Goal: Download file/media

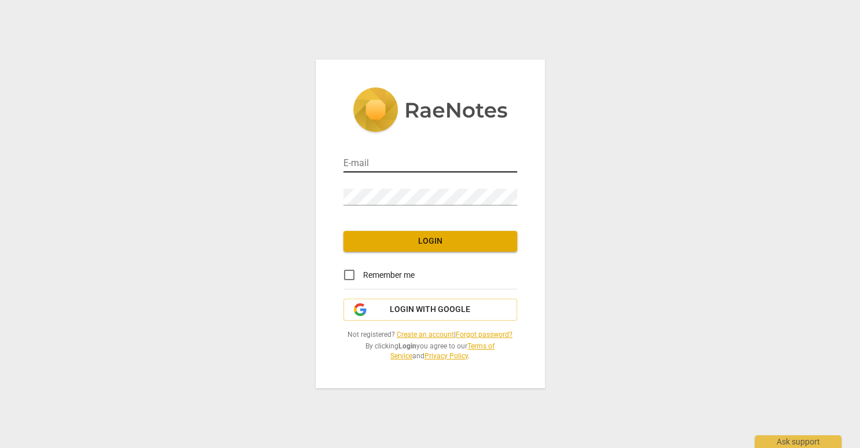
click at [365, 169] on input "email" at bounding box center [430, 164] width 174 height 17
click at [365, 168] on input "email" at bounding box center [430, 164] width 174 height 17
type input "[PERSON_NAME][EMAIL_ADDRESS][PERSON_NAME][DOMAIN_NAME]"
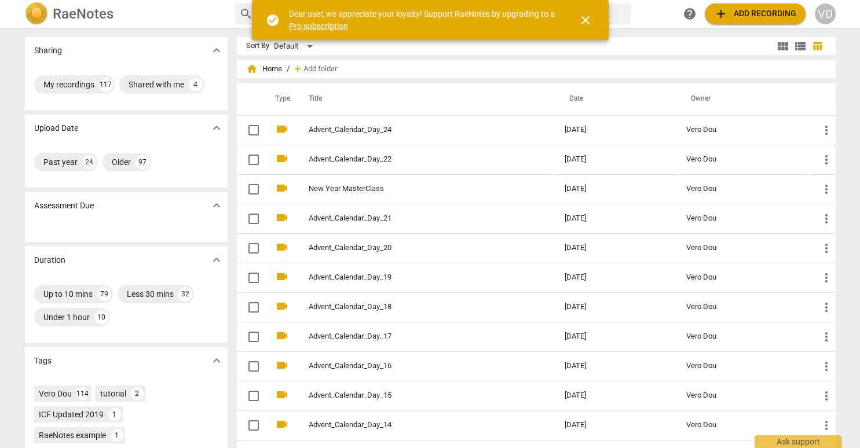
click at [752, 21] on button "add Add recording" at bounding box center [755, 13] width 101 height 21
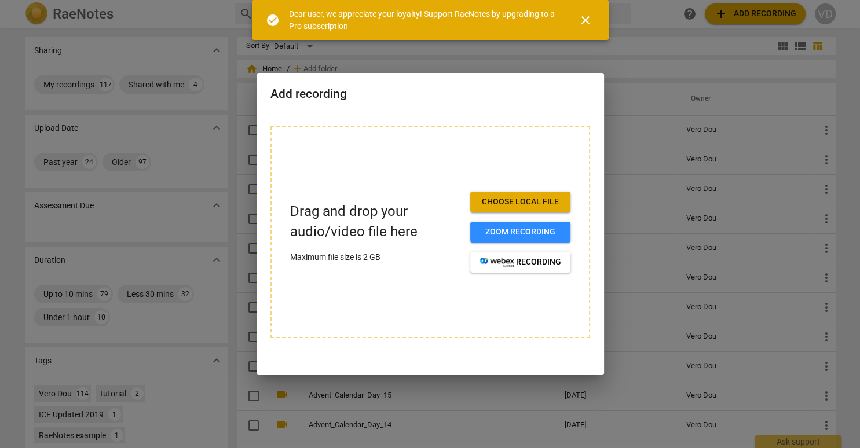
click at [504, 207] on span "Choose local file" at bounding box center [520, 202] width 82 height 12
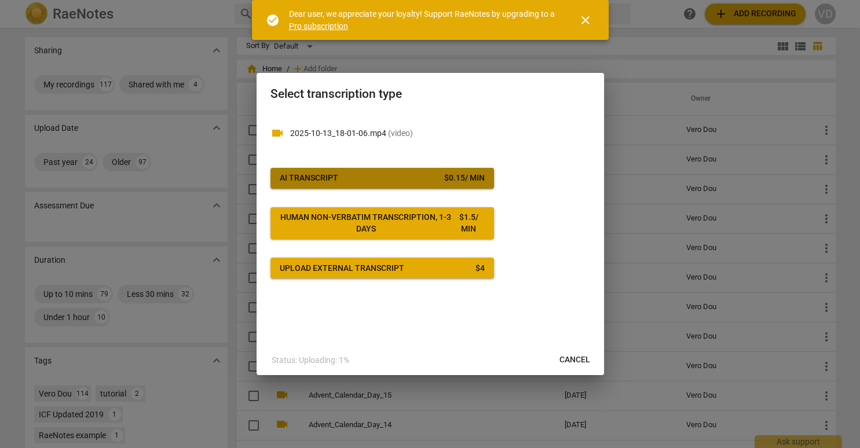
click at [410, 182] on span "AI Transcript $ 0.15 / min" at bounding box center [382, 179] width 205 height 12
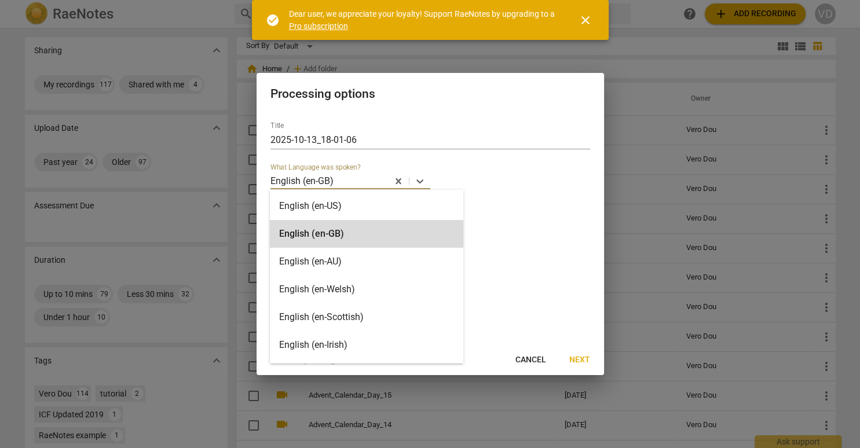
click at [332, 186] on p "English (en-GB)" at bounding box center [301, 180] width 63 height 13
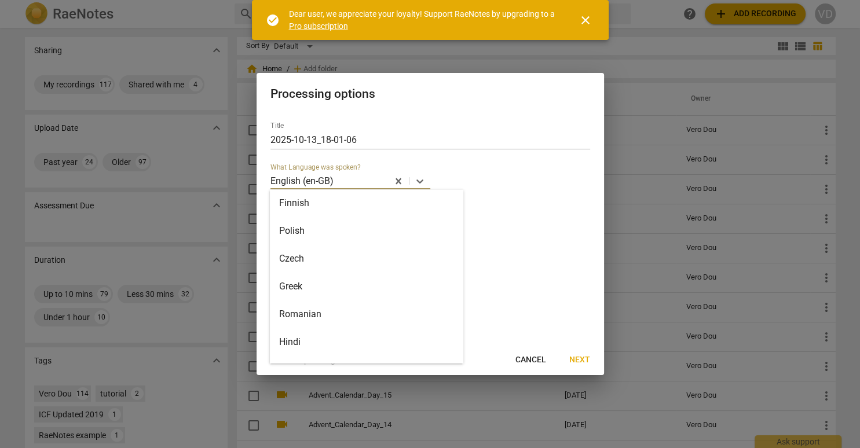
scroll to position [608, 0]
click at [321, 266] on div "Czech" at bounding box center [366, 265] width 193 height 28
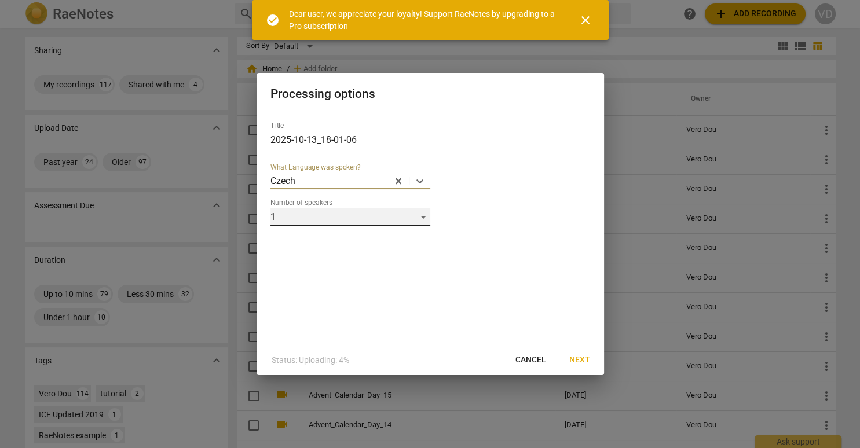
click at [308, 219] on div "1" at bounding box center [350, 217] width 160 height 19
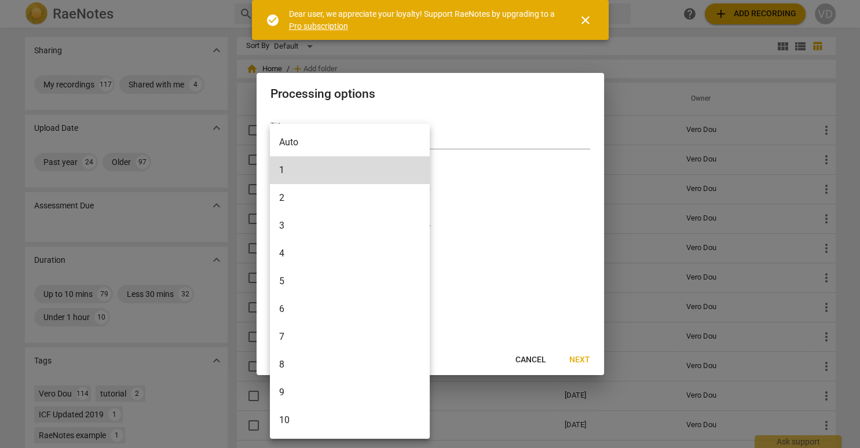
click at [305, 226] on li "3" at bounding box center [350, 226] width 160 height 28
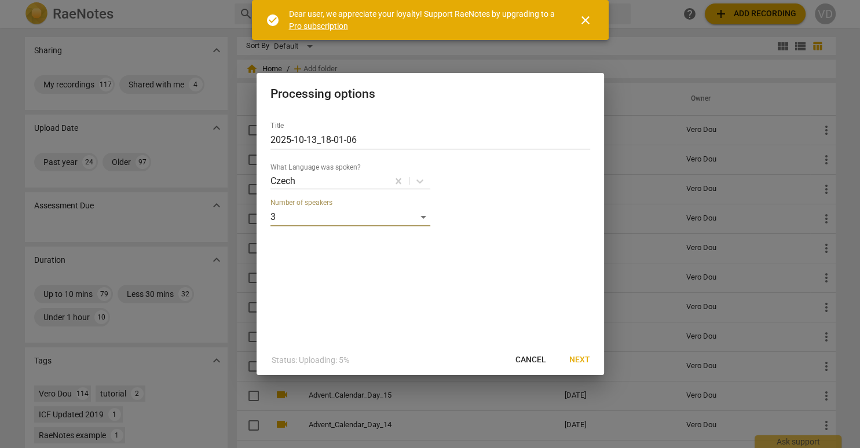
click at [578, 358] on span "Next" at bounding box center [579, 360] width 21 height 12
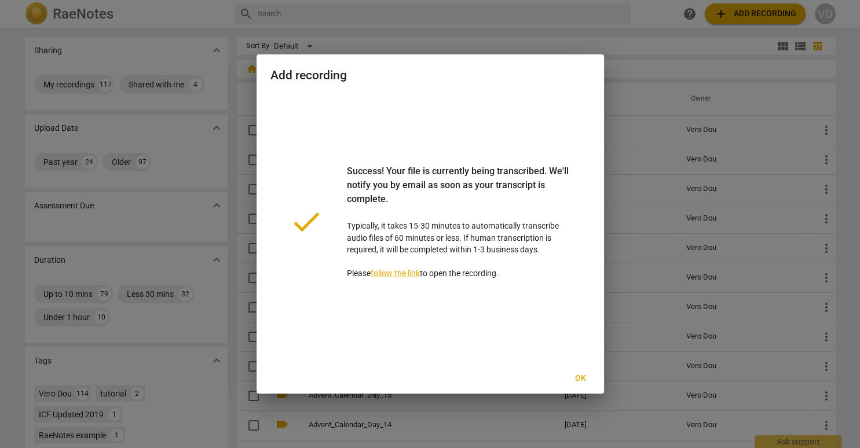
click at [583, 376] on span "Ok" at bounding box center [581, 379] width 19 height 12
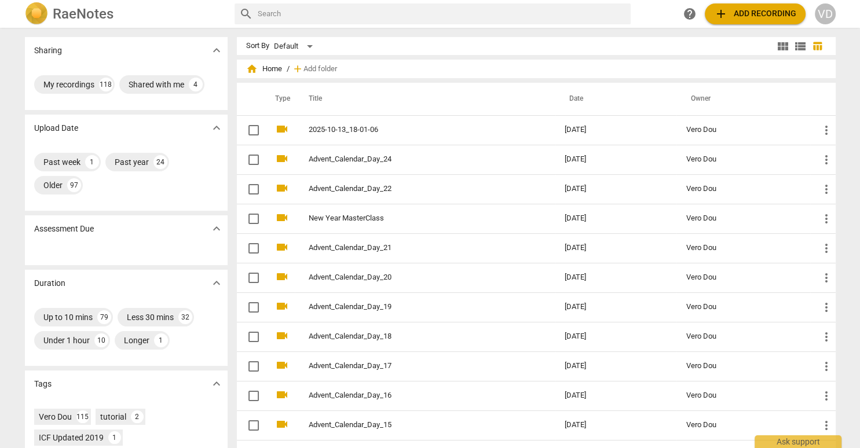
click at [71, 10] on h2 "RaeNotes" at bounding box center [83, 14] width 61 height 16
drag, startPoint x: 262, startPoint y: 155, endPoint x: 135, endPoint y: 78, distance: 147.9
click at [135, 78] on div "Sharing expand_more My recordings 118 Shared with me 4 Upload Date expand_more …" at bounding box center [430, 238] width 829 height 419
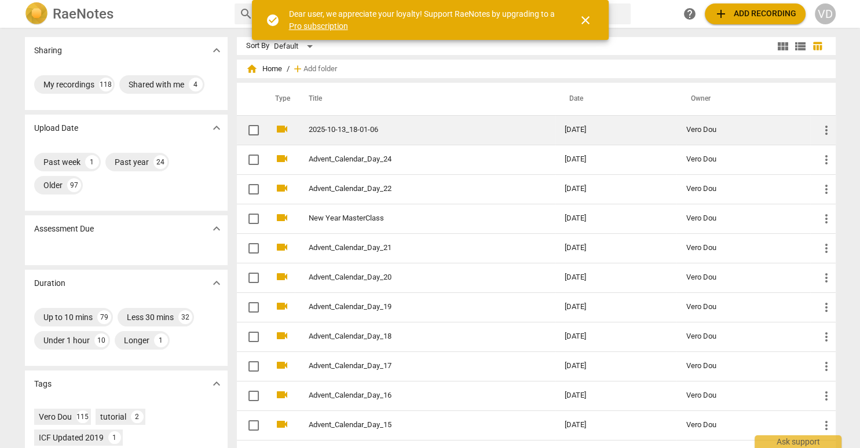
click at [369, 129] on link "2025-10-13_18-01-06" at bounding box center [416, 130] width 214 height 9
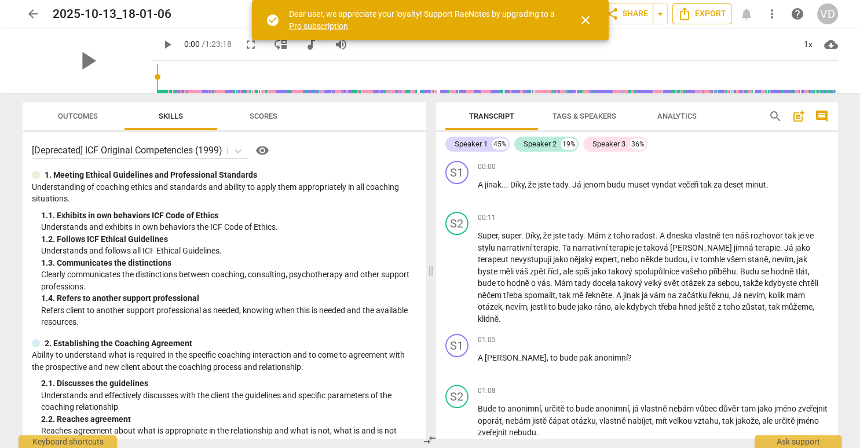
click at [700, 3] on button "Export" at bounding box center [701, 13] width 59 height 21
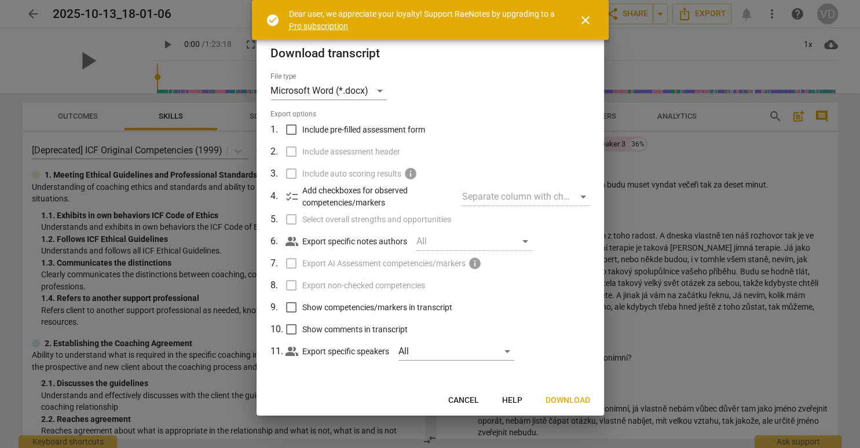
click at [573, 400] on span "Download" at bounding box center [567, 401] width 45 height 12
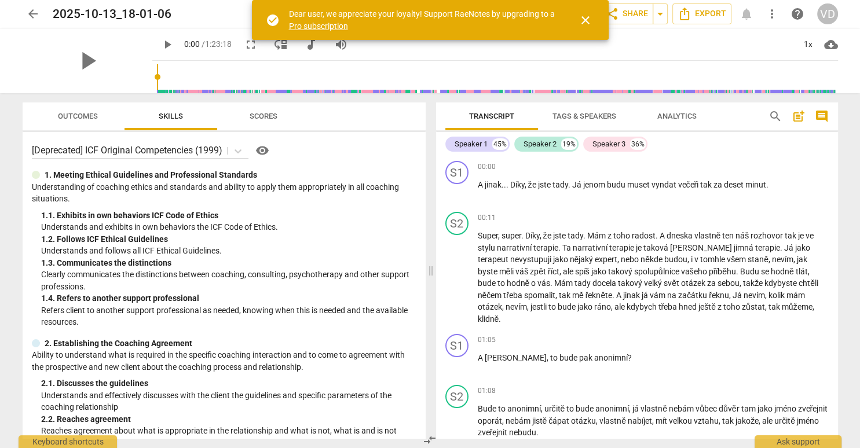
click at [551, 3] on div "check_circle Dear user, we appreciate your loyalty! Support RaeNotes by upgradi…" at bounding box center [430, 20] width 357 height 40
click at [693, 13] on span "Export" at bounding box center [701, 14] width 49 height 14
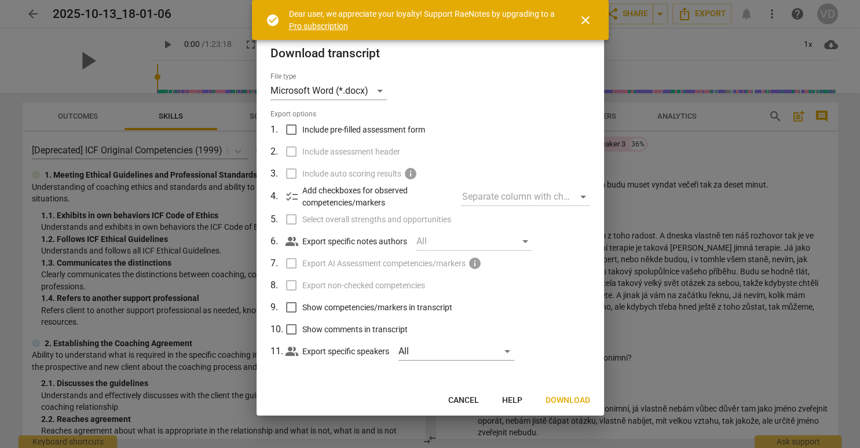
click at [365, 129] on span "Include pre-filled assessment form" at bounding box center [363, 130] width 123 height 12
click at [302, 129] on input "Include pre-filled assessment form" at bounding box center [291, 130] width 22 height 22
checkbox input "true"
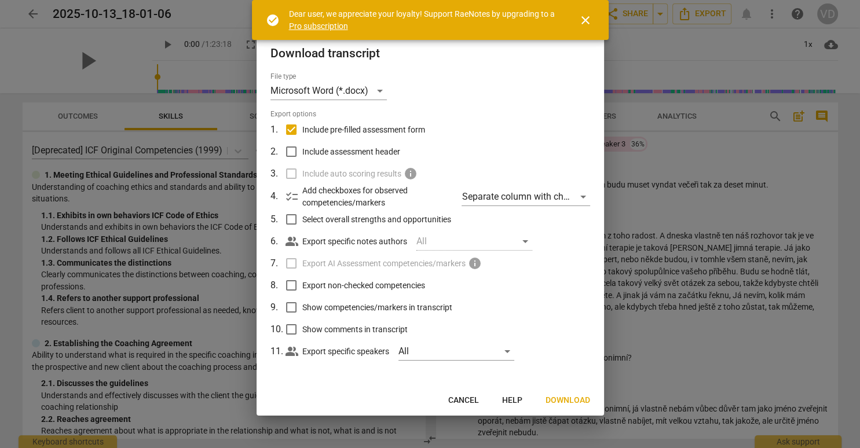
click at [563, 401] on span "Download" at bounding box center [567, 401] width 45 height 12
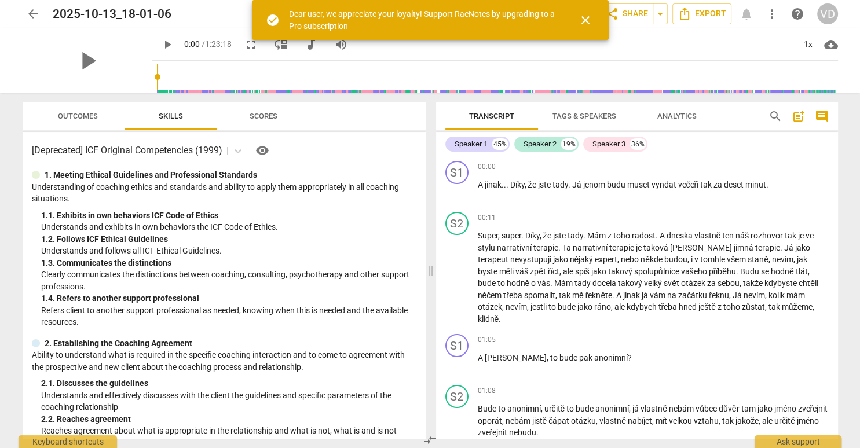
click at [657, 3] on div "arrow_back 2025-10-13_18-01-06 edit star Assessment auto_fix_high AI Assessment…" at bounding box center [429, 14] width 841 height 28
